Goal: Task Accomplishment & Management: Complete application form

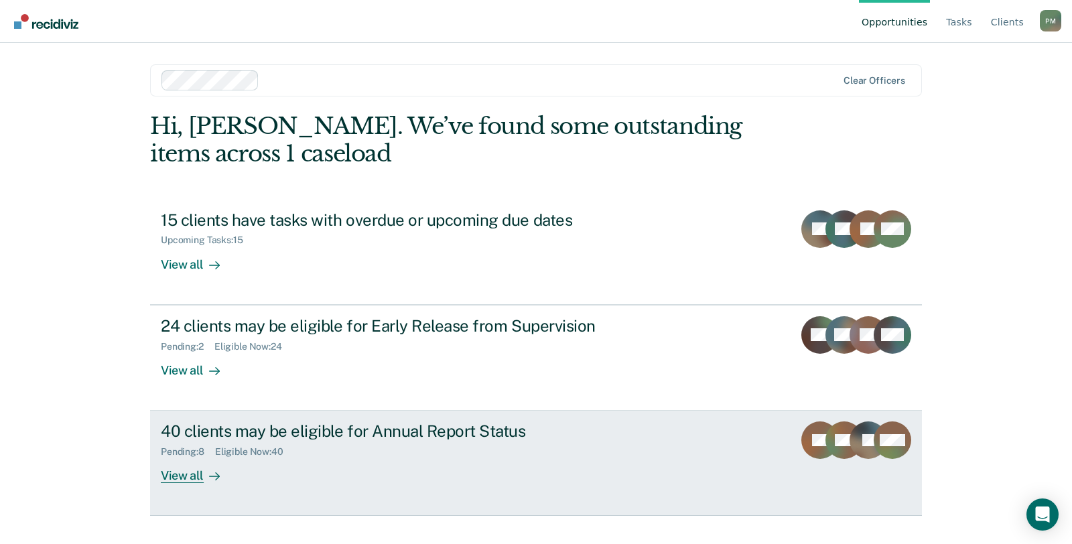
click at [351, 464] on div "40 clients may be eligible for Annual Report Status Pending : 8 Eligible Now : …" at bounding box center [412, 453] width 503 height 62
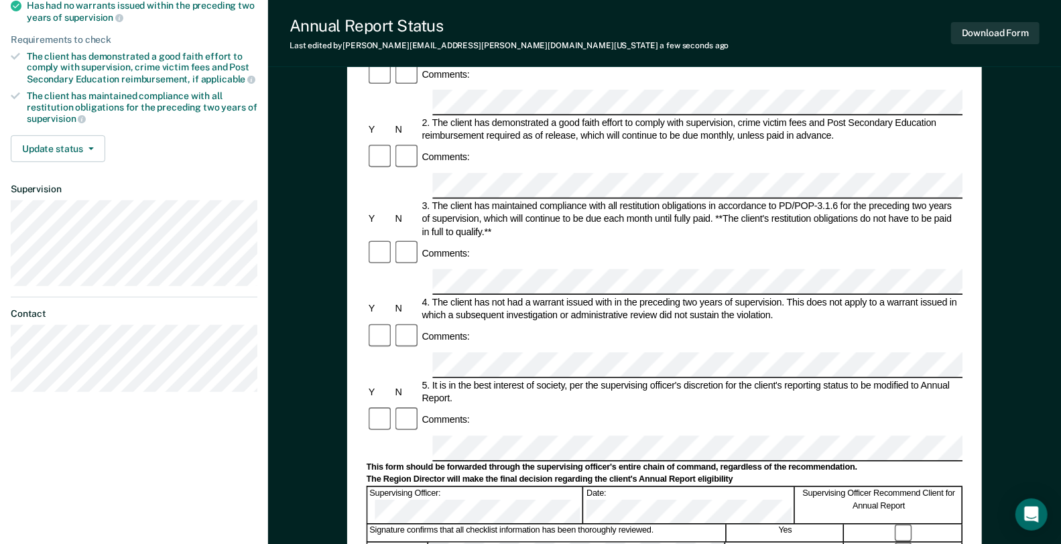
scroll to position [223, 0]
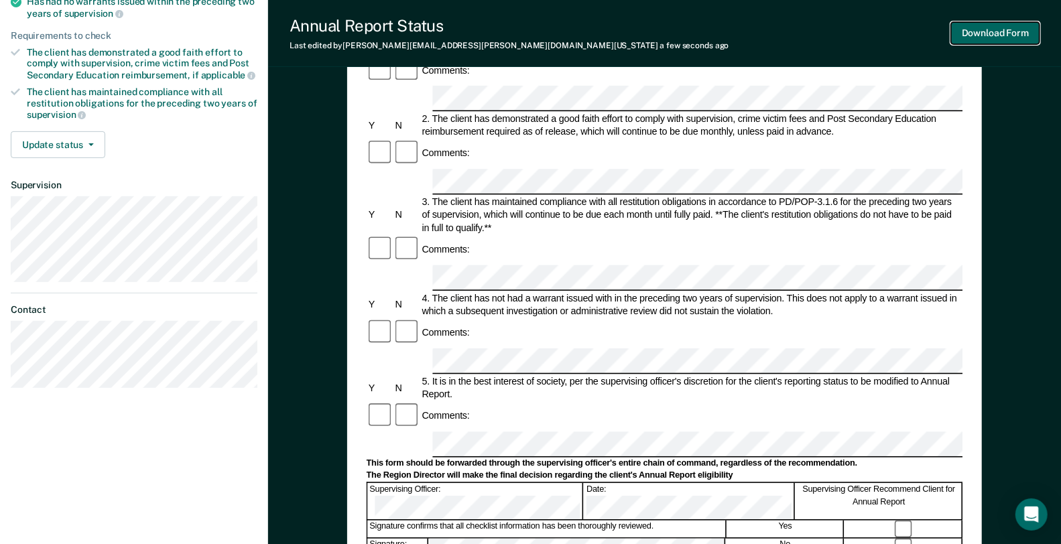
click at [1001, 30] on button "Download Form" at bounding box center [995, 33] width 88 height 22
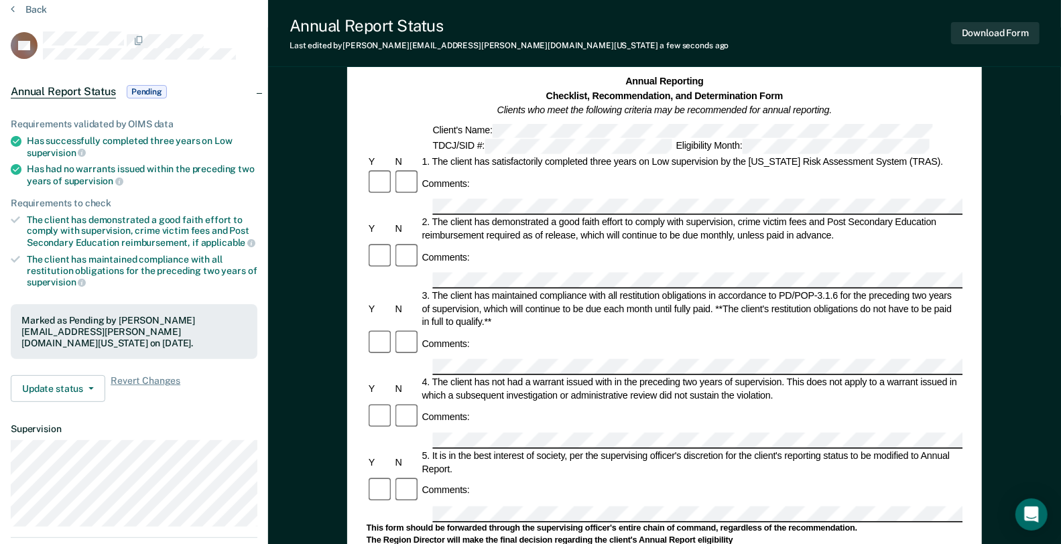
scroll to position [0, 0]
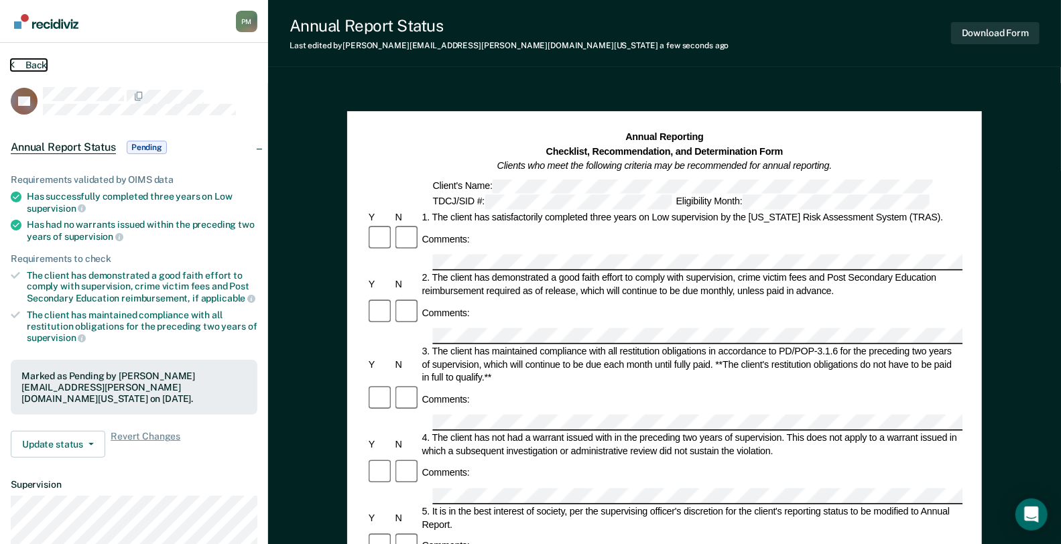
click at [42, 61] on button "Back" at bounding box center [29, 65] width 36 height 12
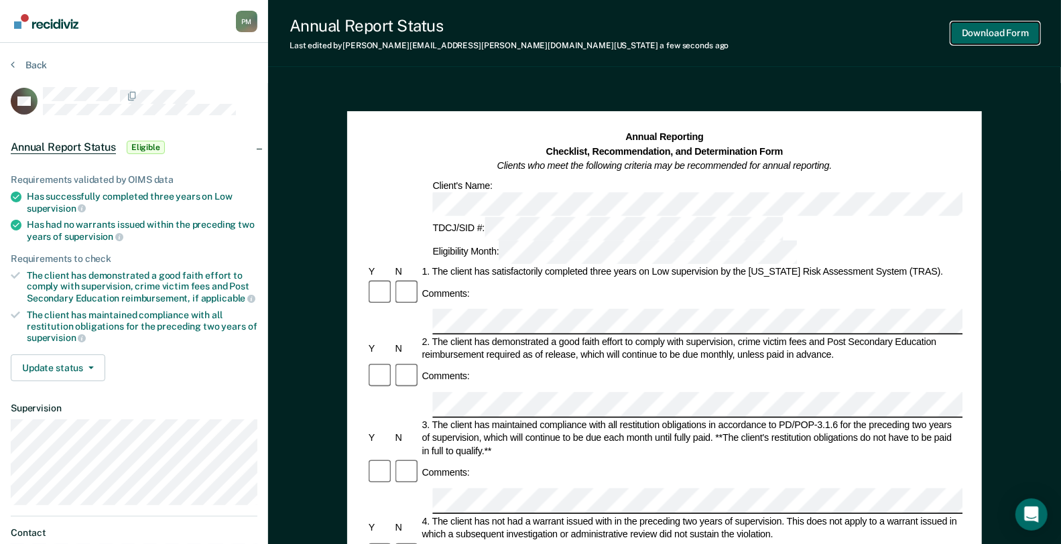
click at [960, 27] on button "Download Form" at bounding box center [995, 33] width 88 height 22
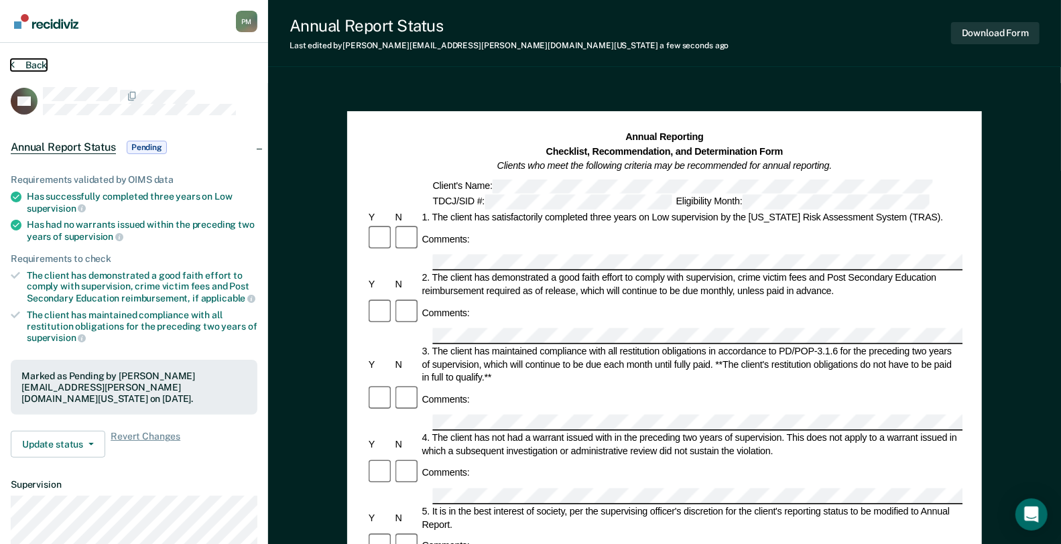
click at [29, 65] on button "Back" at bounding box center [29, 65] width 36 height 12
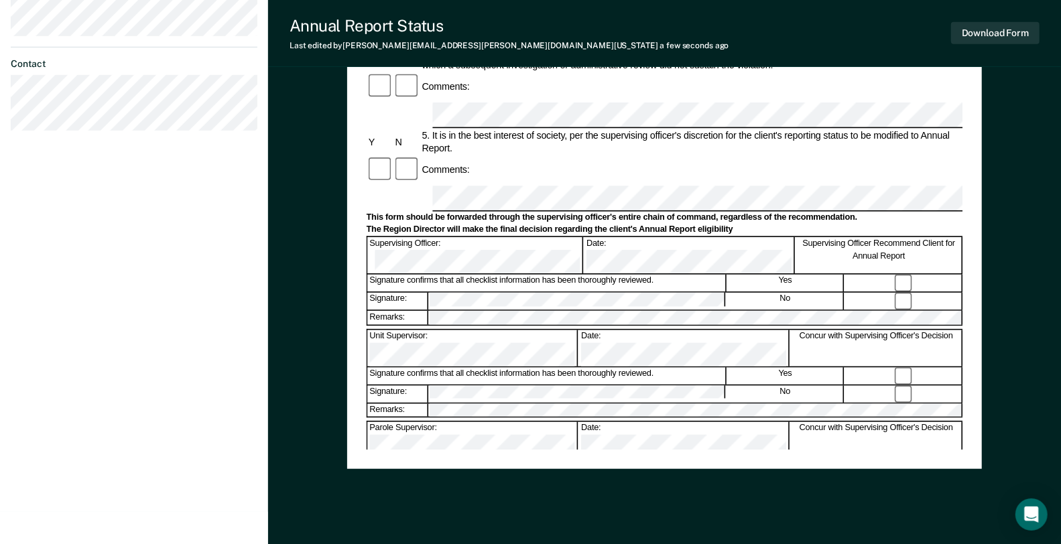
scroll to position [499, 0]
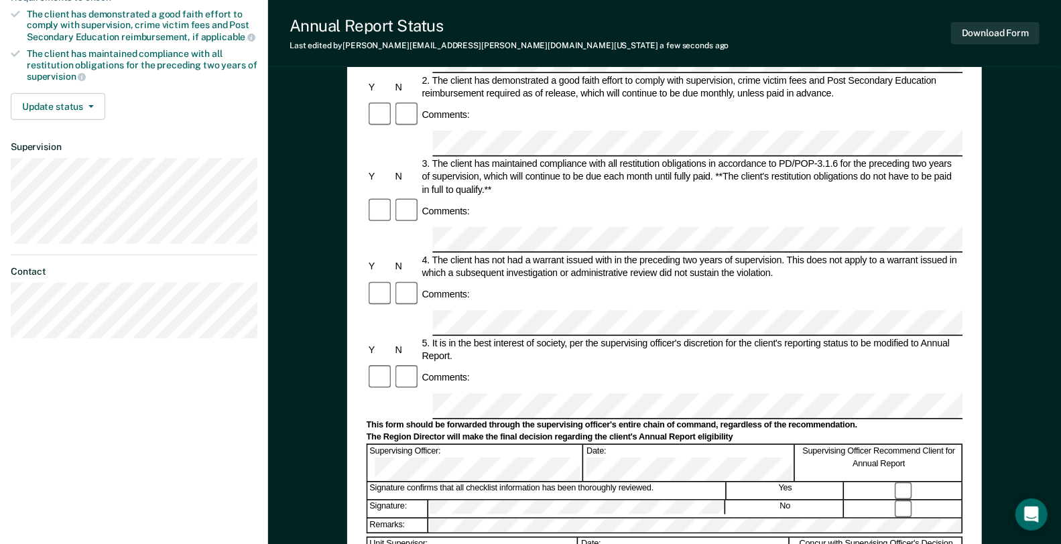
scroll to position [0, 0]
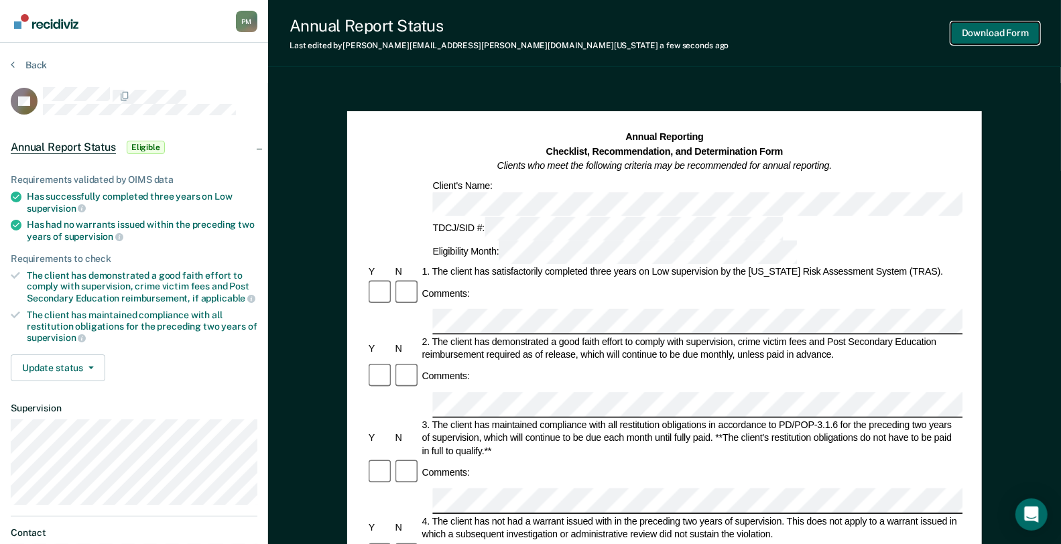
click at [1010, 32] on button "Download Form" at bounding box center [995, 33] width 88 height 22
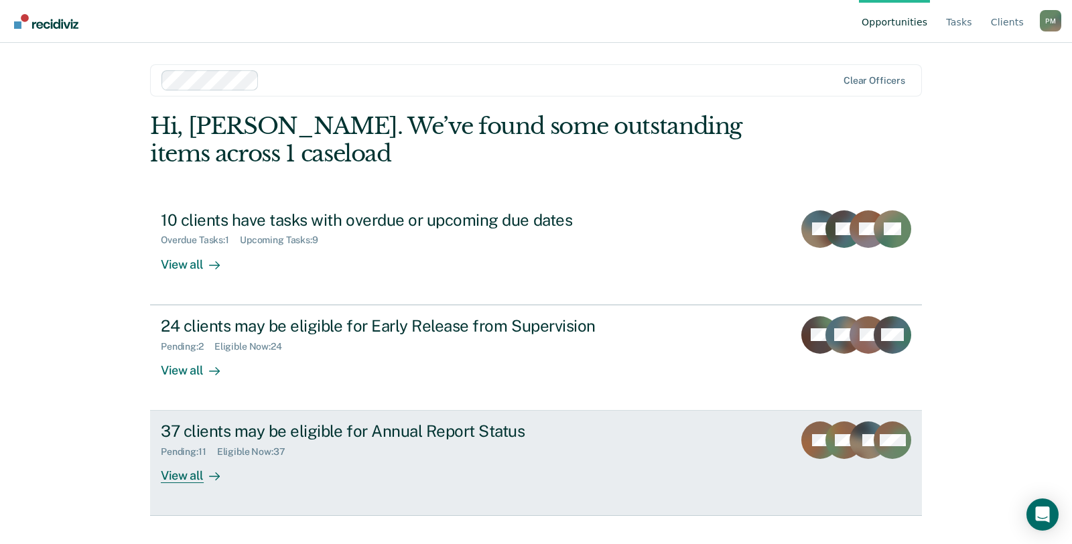
click at [458, 445] on div "Pending : 11 Eligible Now : 37" at bounding box center [396, 449] width 470 height 17
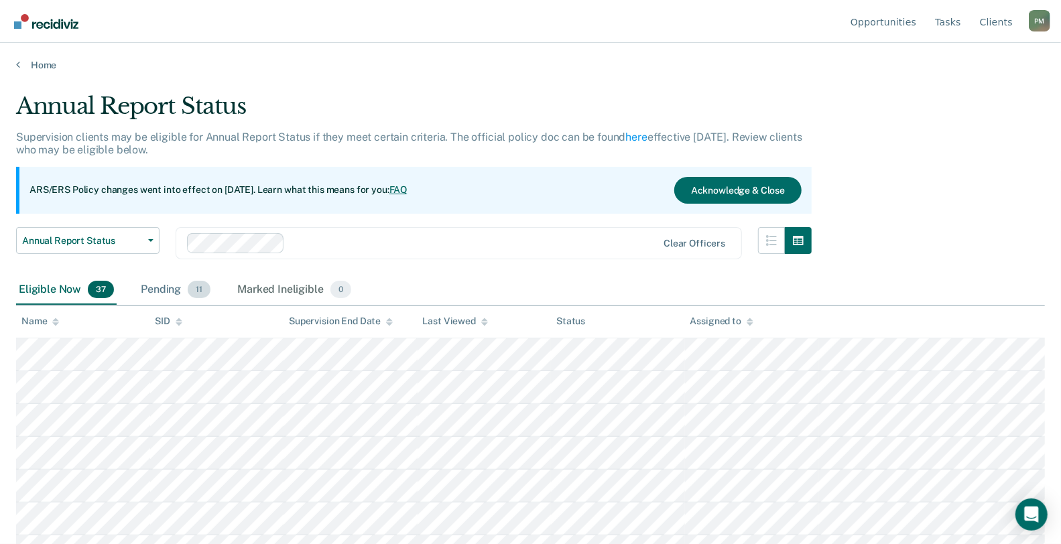
click at [166, 288] on div "Pending 11" at bounding box center [175, 289] width 75 height 29
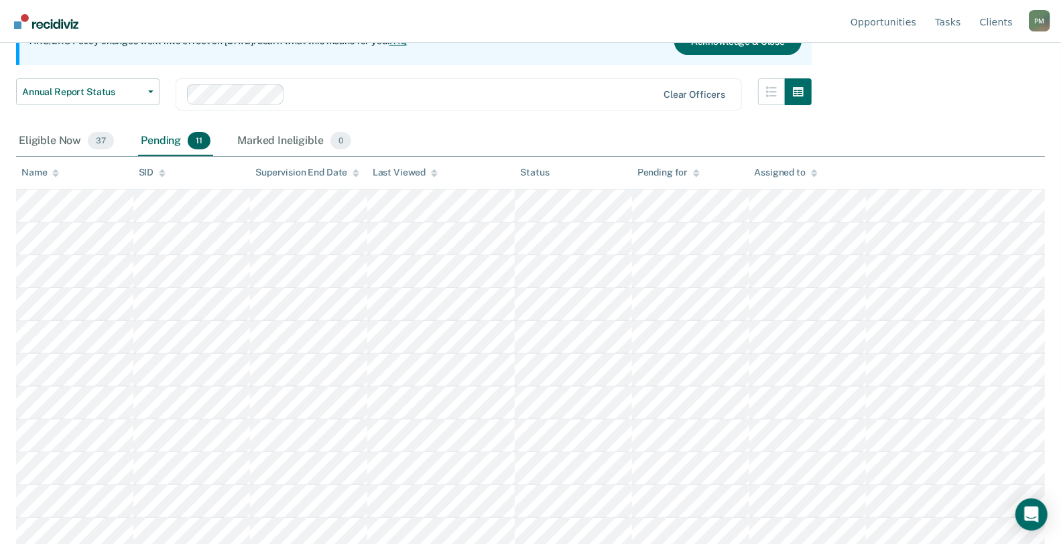
scroll to position [154, 0]
